Goal: Task Accomplishment & Management: Manage account settings

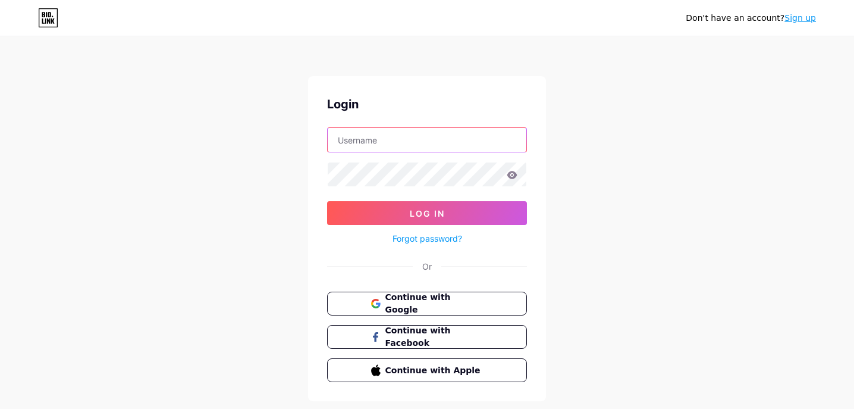
click at [353, 133] on input "text" at bounding box center [427, 140] width 199 height 24
click at [327, 269] on div "Or" at bounding box center [427, 266] width 200 height 12
click at [392, 308] on span "Continue with Google" at bounding box center [433, 304] width 99 height 26
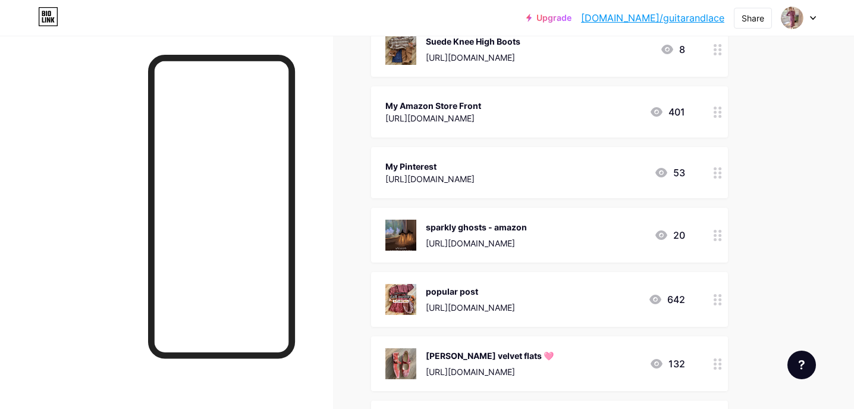
scroll to position [145, 0]
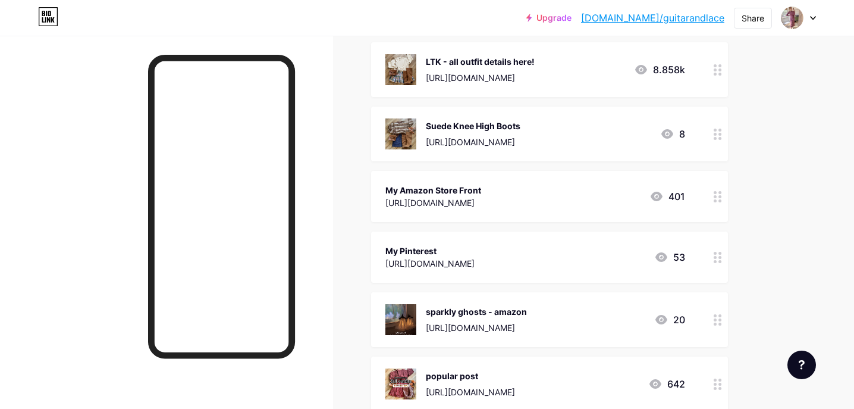
click at [521, 130] on div "Suede Knee High Boots" at bounding box center [473, 126] width 95 height 12
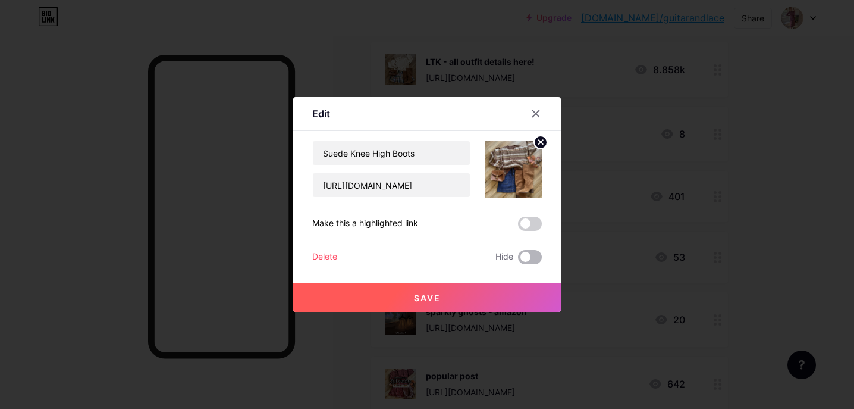
click at [529, 256] on span at bounding box center [530, 257] width 24 height 14
click at [518, 260] on input "checkbox" at bounding box center [518, 260] width 0 height 0
click at [536, 112] on icon at bounding box center [536, 114] width 10 height 10
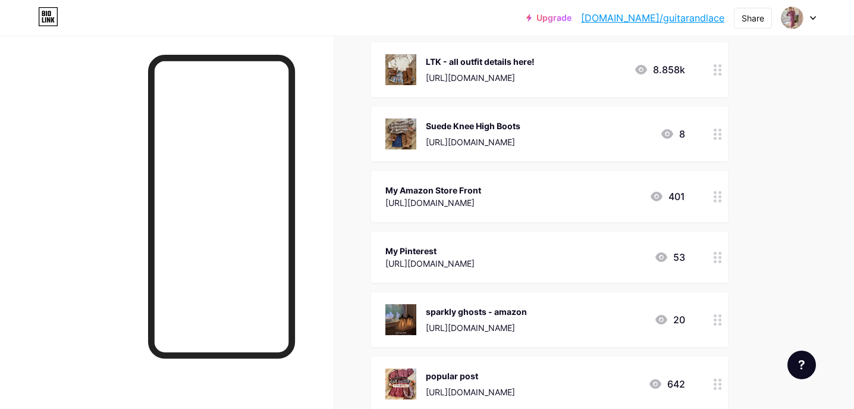
click at [723, 137] on div at bounding box center [718, 133] width 20 height 55
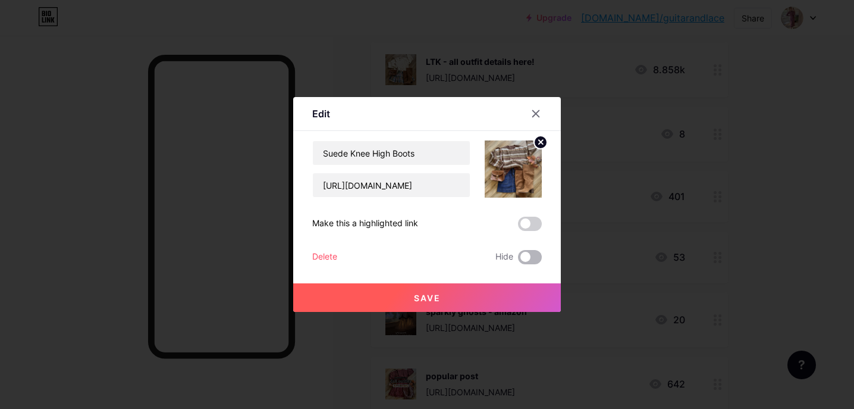
click at [522, 257] on span at bounding box center [530, 257] width 24 height 14
click at [518, 260] on input "checkbox" at bounding box center [518, 260] width 0 height 0
click at [471, 300] on button "Save" at bounding box center [427, 297] width 268 height 29
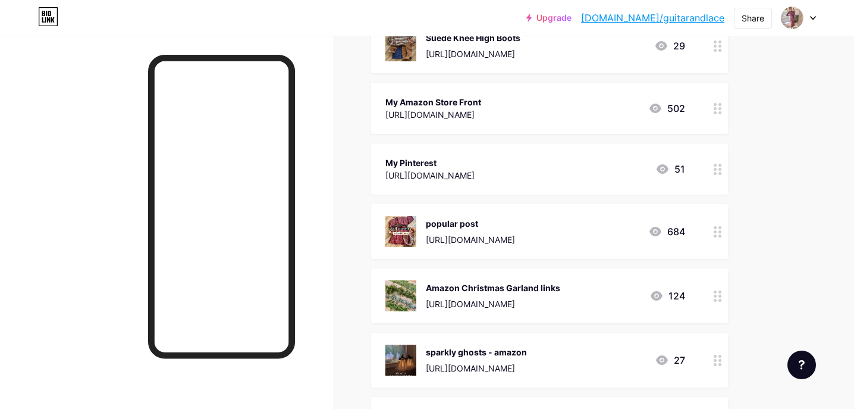
scroll to position [0, 0]
